Goal: Transaction & Acquisition: Book appointment/travel/reservation

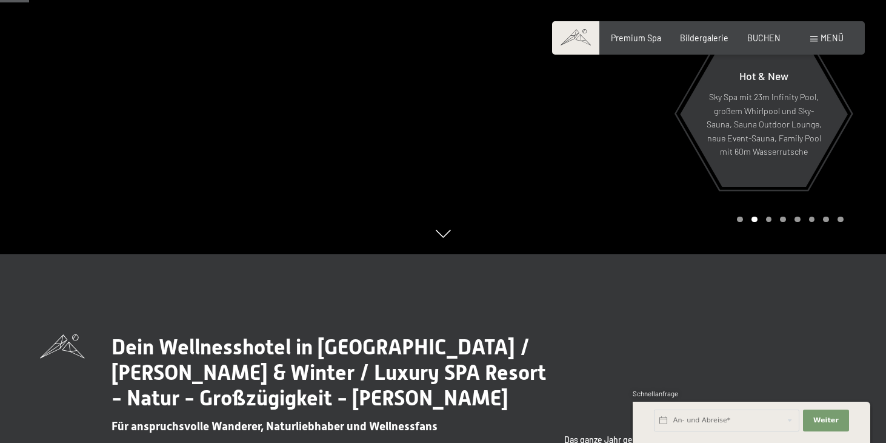
scroll to position [190, 0]
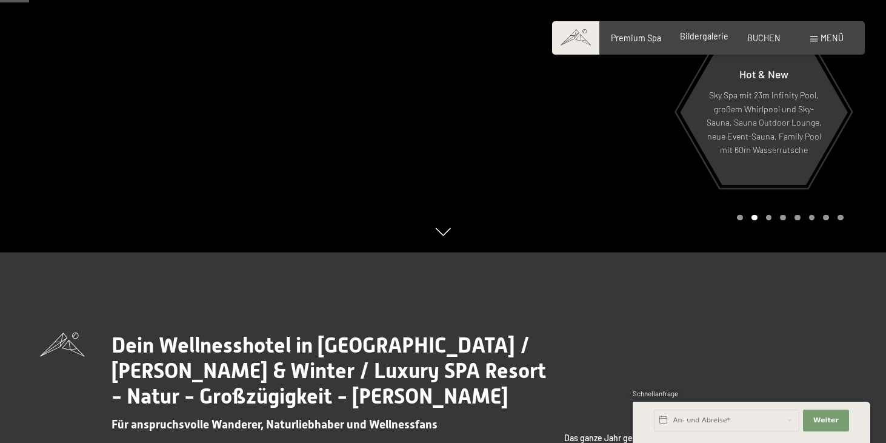
click at [702, 36] on span "Bildergalerie" at bounding box center [704, 36] width 48 height 10
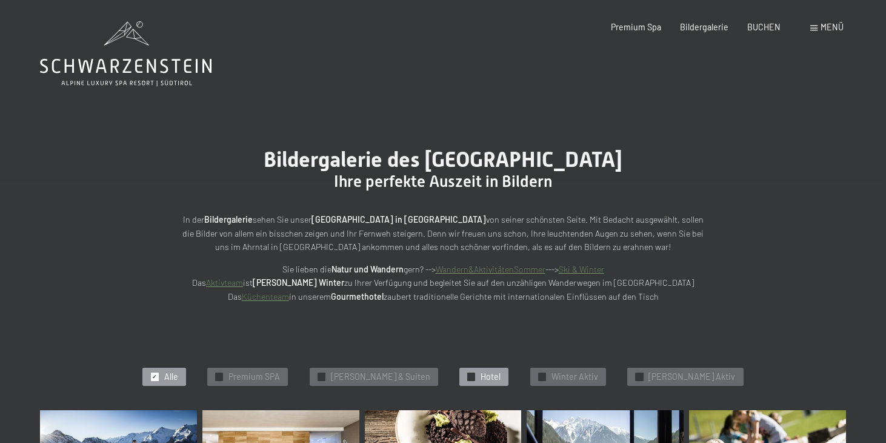
click at [484, 373] on span "Hotel" at bounding box center [491, 376] width 20 height 12
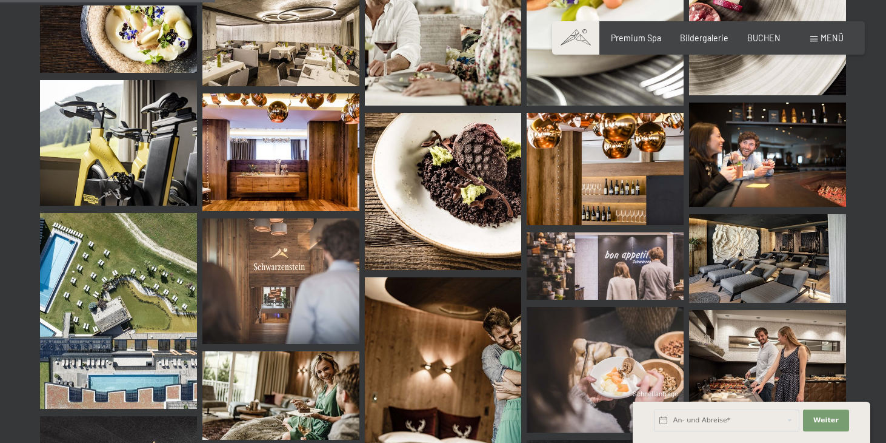
scroll to position [530, 0]
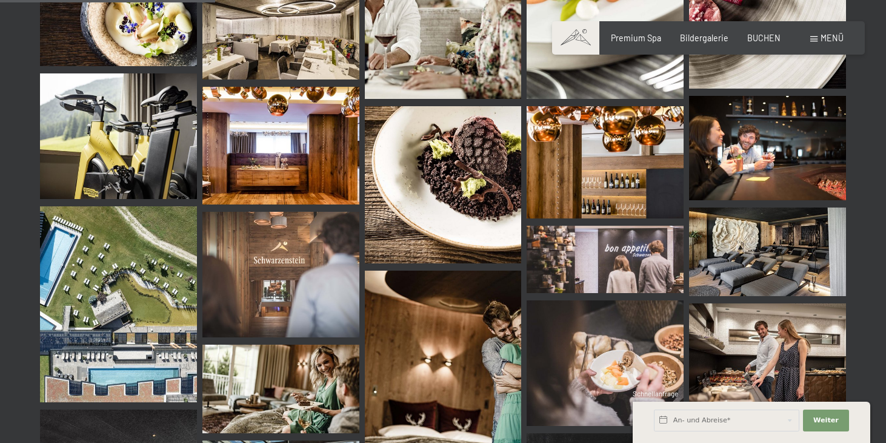
click at [110, 270] on img at bounding box center [118, 304] width 157 height 196
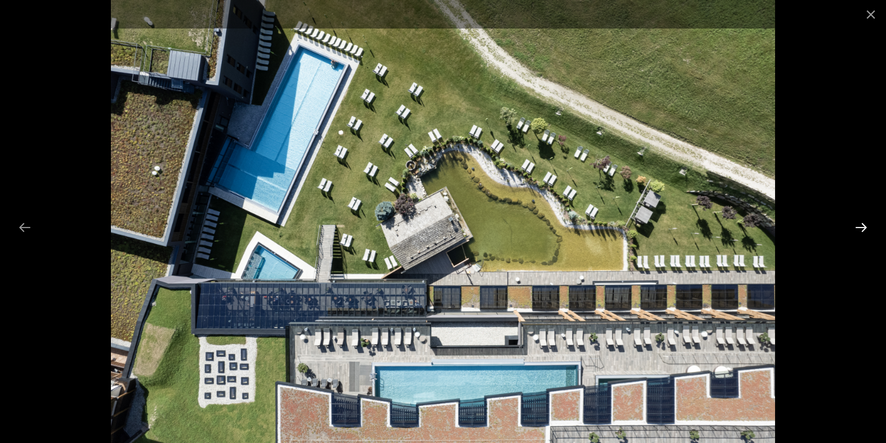
click at [863, 225] on button "Next slide" at bounding box center [861, 227] width 25 height 24
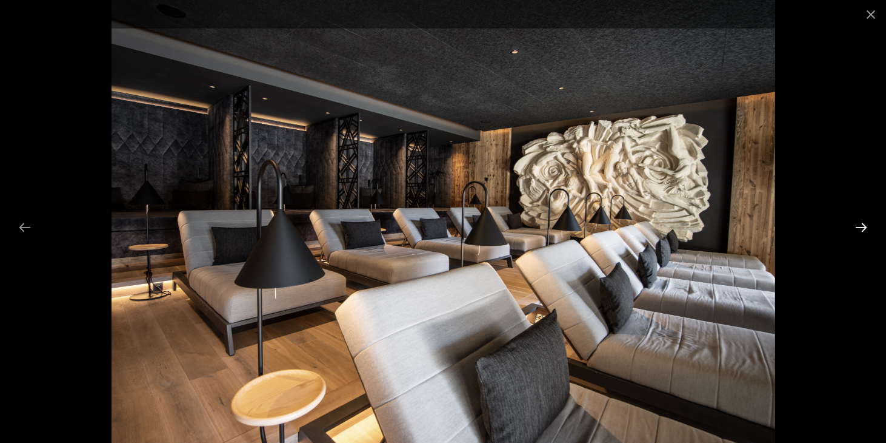
click at [863, 225] on button "Next slide" at bounding box center [861, 227] width 25 height 24
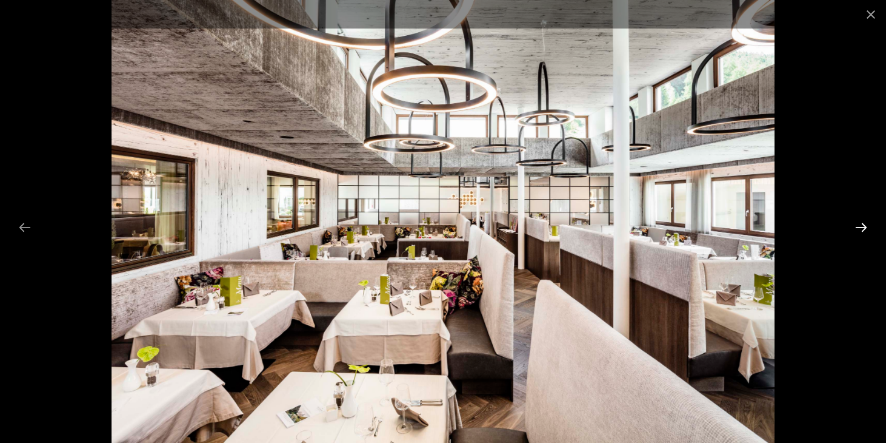
click at [863, 225] on button "Next slide" at bounding box center [861, 227] width 25 height 24
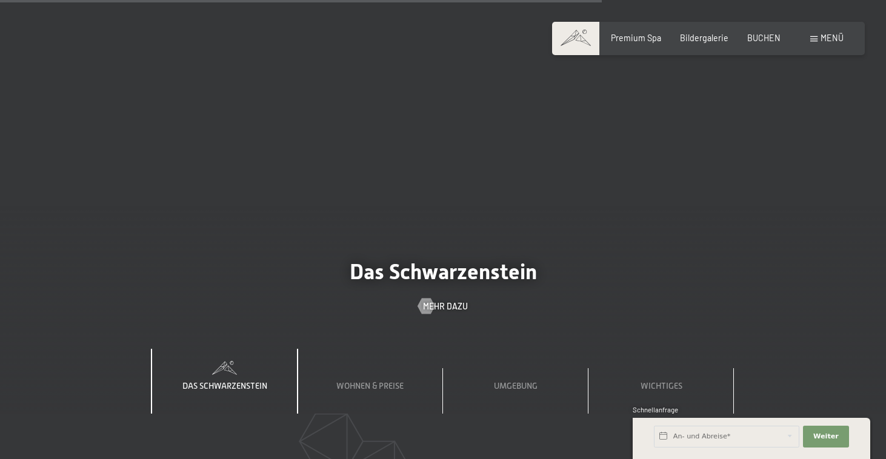
scroll to position [3404, 0]
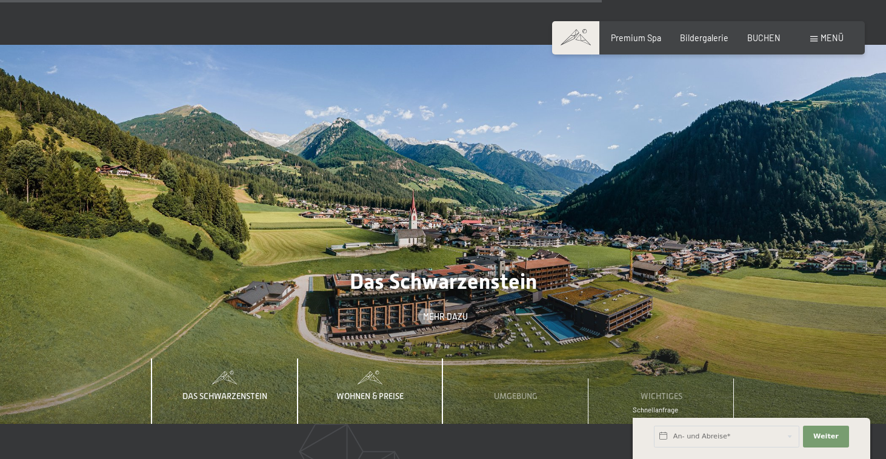
click at [382, 392] on span "Wohnen & Preise" at bounding box center [369, 397] width 67 height 10
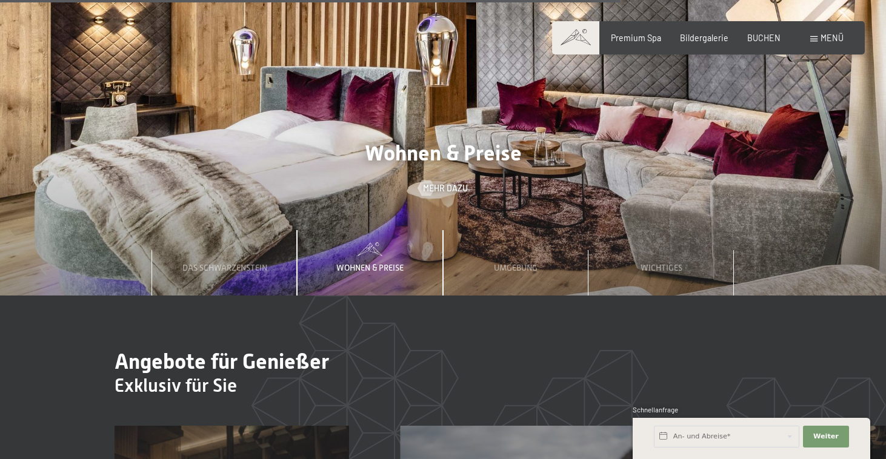
scroll to position [3501, 0]
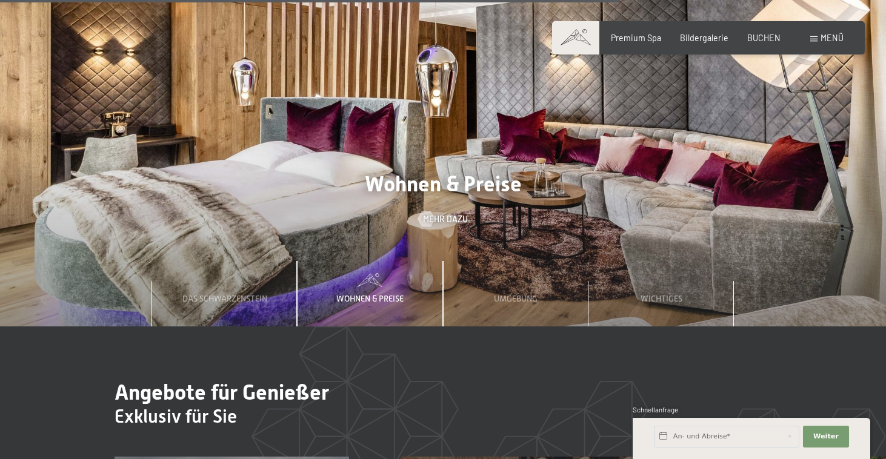
click at [367, 294] on span "Wohnen & Preise" at bounding box center [369, 299] width 67 height 10
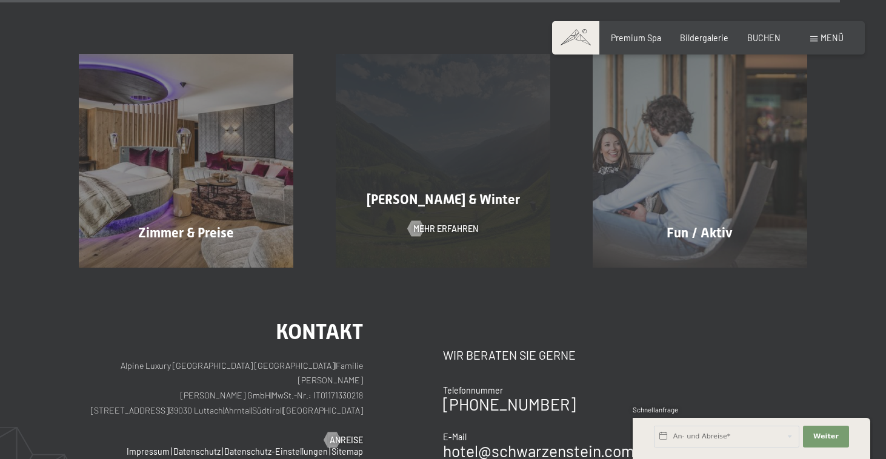
scroll to position [4799, 0]
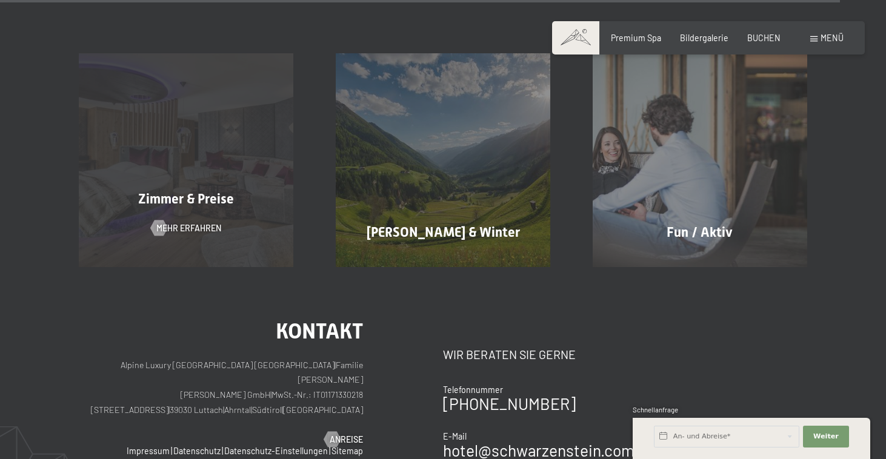
click at [195, 79] on div "Zimmer & Preise Mehr erfahren" at bounding box center [186, 160] width 257 height 214
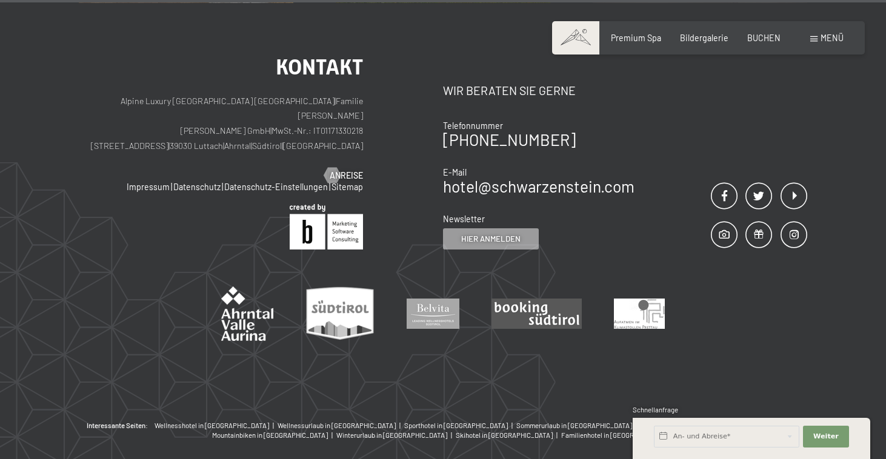
scroll to position [5063, 0]
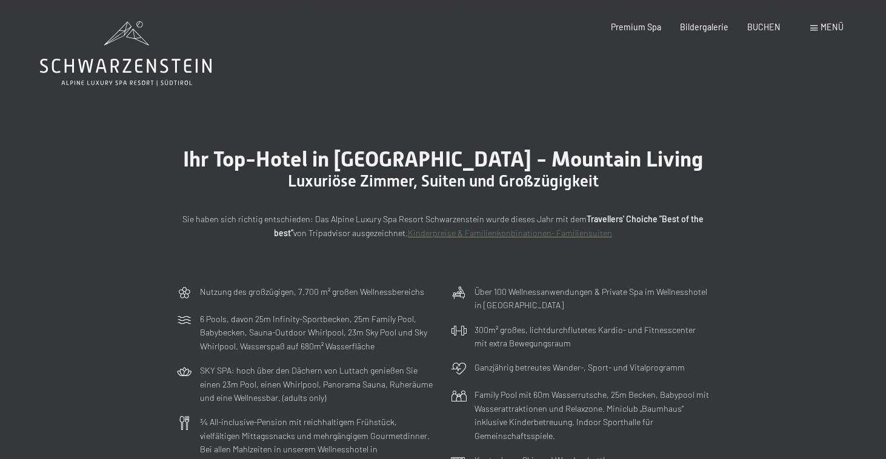
click at [821, 25] on span "Menü" at bounding box center [832, 27] width 23 height 10
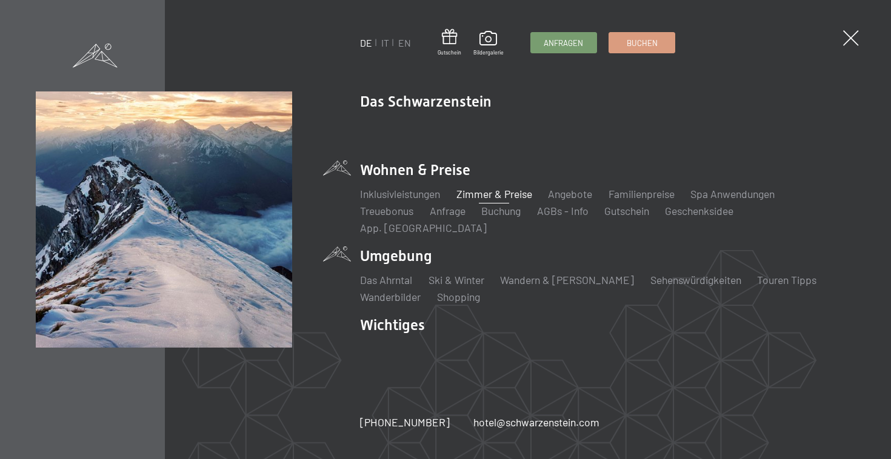
click at [390, 251] on li "Umgebung Das Ahrntal Ski & Winter Skifahren Skischule Wandern & [PERSON_NAME] W…" at bounding box center [607, 275] width 495 height 58
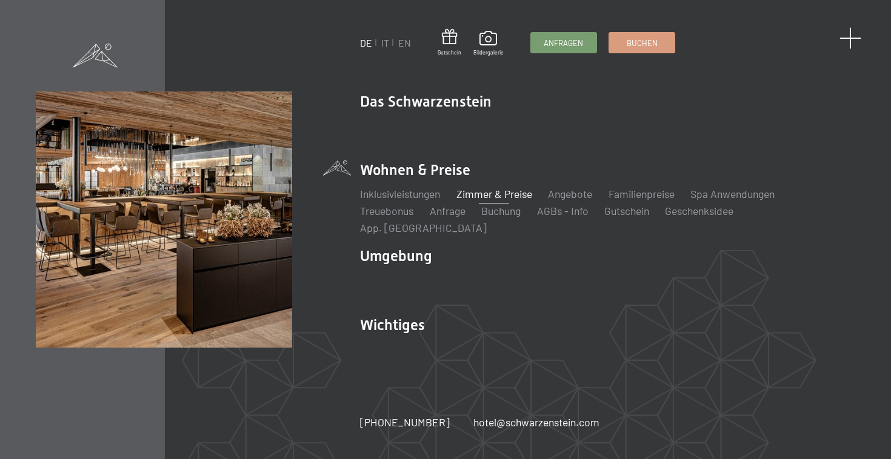
click at [850, 38] on span at bounding box center [851, 38] width 22 height 22
